Goal: Ask a question

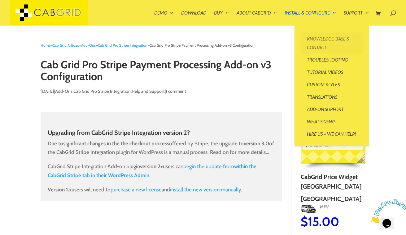
click at [330, 38] on link "Knowledge-base & Contact" at bounding box center [331, 42] width 62 height 21
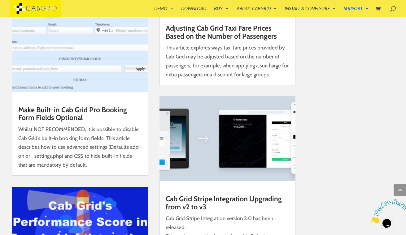
scroll to position [2452, 0]
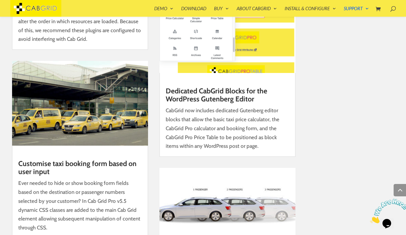
click at [51, 8] on img at bounding box center [35, 8] width 51 height 17
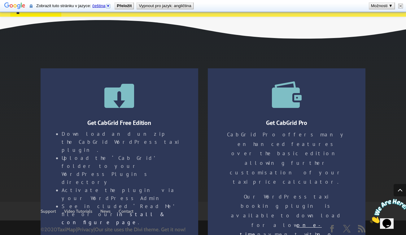
scroll to position [1087, 0]
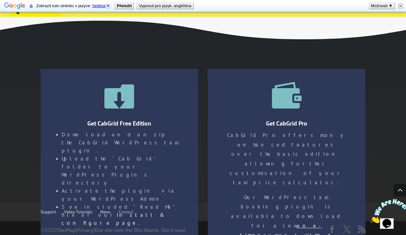
click at [122, 209] on link "Contact" at bounding box center [126, 212] width 15 height 6
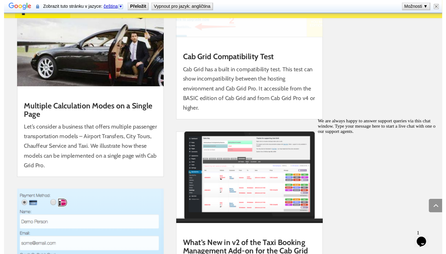
scroll to position [5977, 0]
